Goal: Task Accomplishment & Management: Use online tool/utility

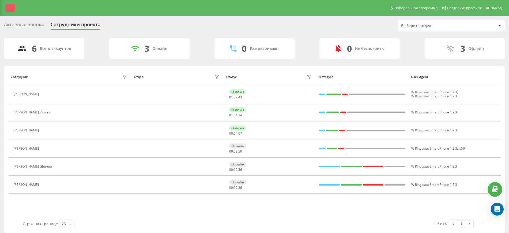
click at [8, 7] on link at bounding box center [10, 8] width 10 height 8
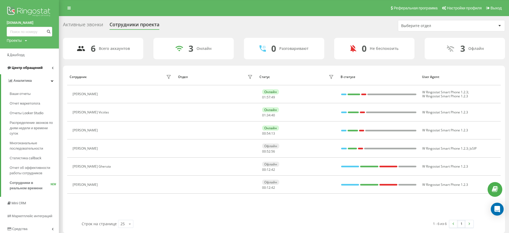
click at [52, 67] on icon at bounding box center [53, 67] width 2 height 3
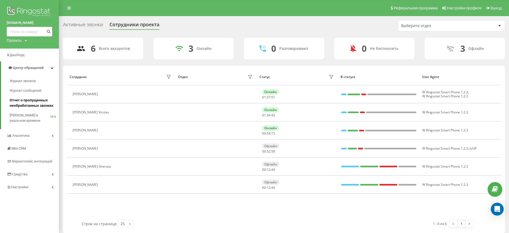
click at [17, 103] on span "Отчет о пропущенных необработанных звонках" at bounding box center [33, 103] width 47 height 11
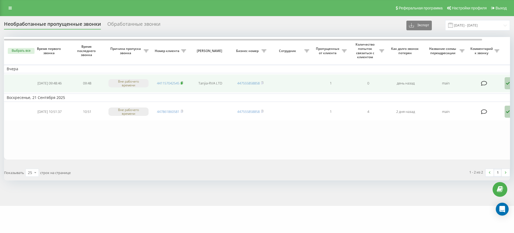
click at [181, 82] on icon at bounding box center [182, 82] width 2 height 3
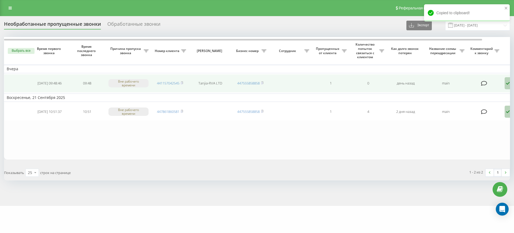
click at [507, 81] on icon at bounding box center [508, 83] width 6 height 12
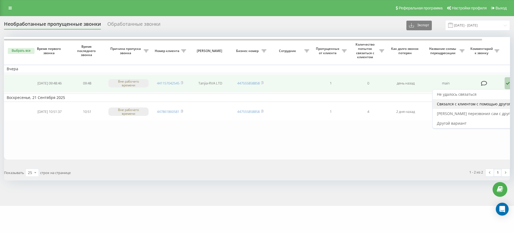
click at [459, 105] on span "Связался с клиентом с помощью другого канала" at bounding box center [482, 103] width 90 height 5
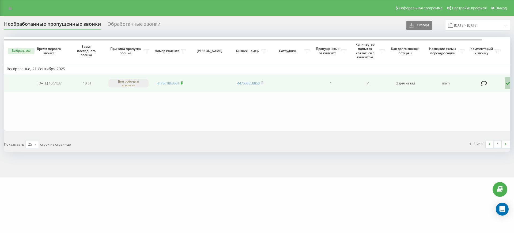
click at [182, 82] on rect at bounding box center [182, 83] width 2 height 2
click at [507, 83] on icon at bounding box center [508, 83] width 6 height 12
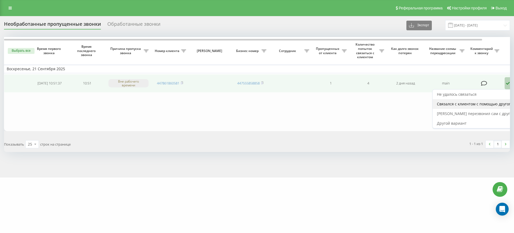
click at [476, 103] on span "Связался с клиентом с помощью другого канала" at bounding box center [482, 103] width 90 height 5
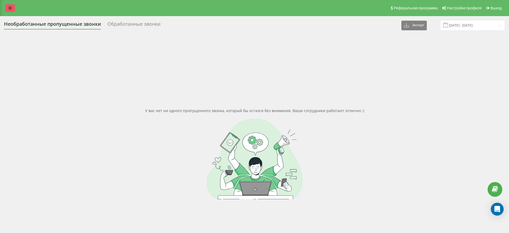
click at [7, 9] on link at bounding box center [10, 8] width 10 height 8
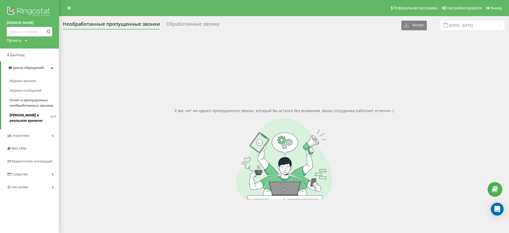
click at [25, 116] on span "Звонки в реальном времени" at bounding box center [30, 118] width 41 height 11
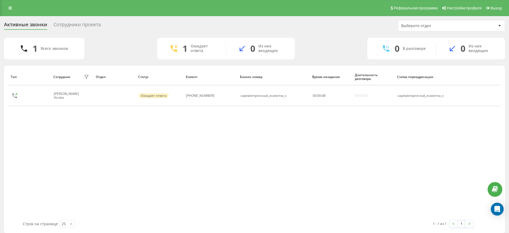
click at [71, 22] on div "Сотрудники проекта" at bounding box center [77, 26] width 47 height 8
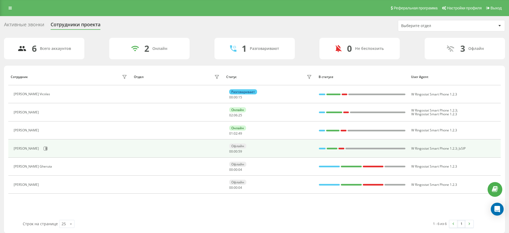
click at [237, 145] on div "Офлайн" at bounding box center [237, 145] width 17 height 5
click at [235, 144] on div "Офлайн" at bounding box center [237, 145] width 17 height 5
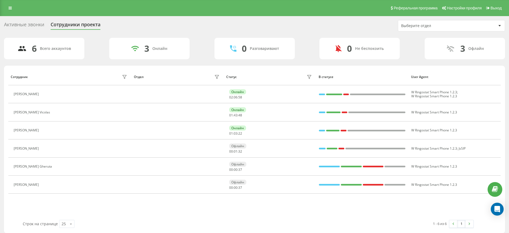
click at [134, 212] on div "Сотрудник Отдел Статус В статусе User Agent [PERSON_NAME] Онлайн 02 : 06 : 58 W…" at bounding box center [254, 143] width 493 height 151
click at [285, 215] on div "Сотрудник Отдел Статус В статусе User Agent [PERSON_NAME] 02 : 07 : 38 W Ringos…" at bounding box center [254, 143] width 493 height 151
